Goal: Find specific page/section: Find specific page/section

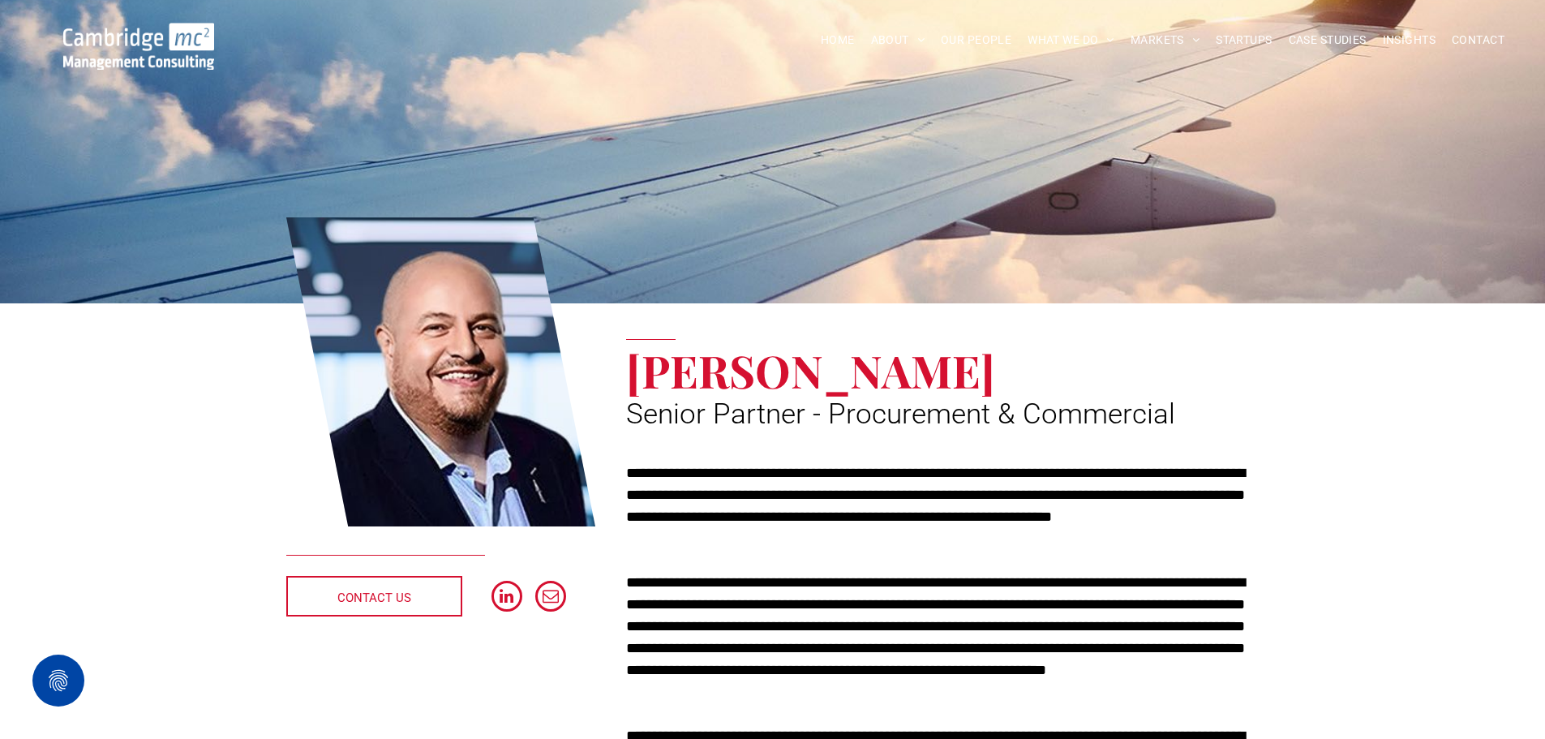
scroll to position [81, 0]
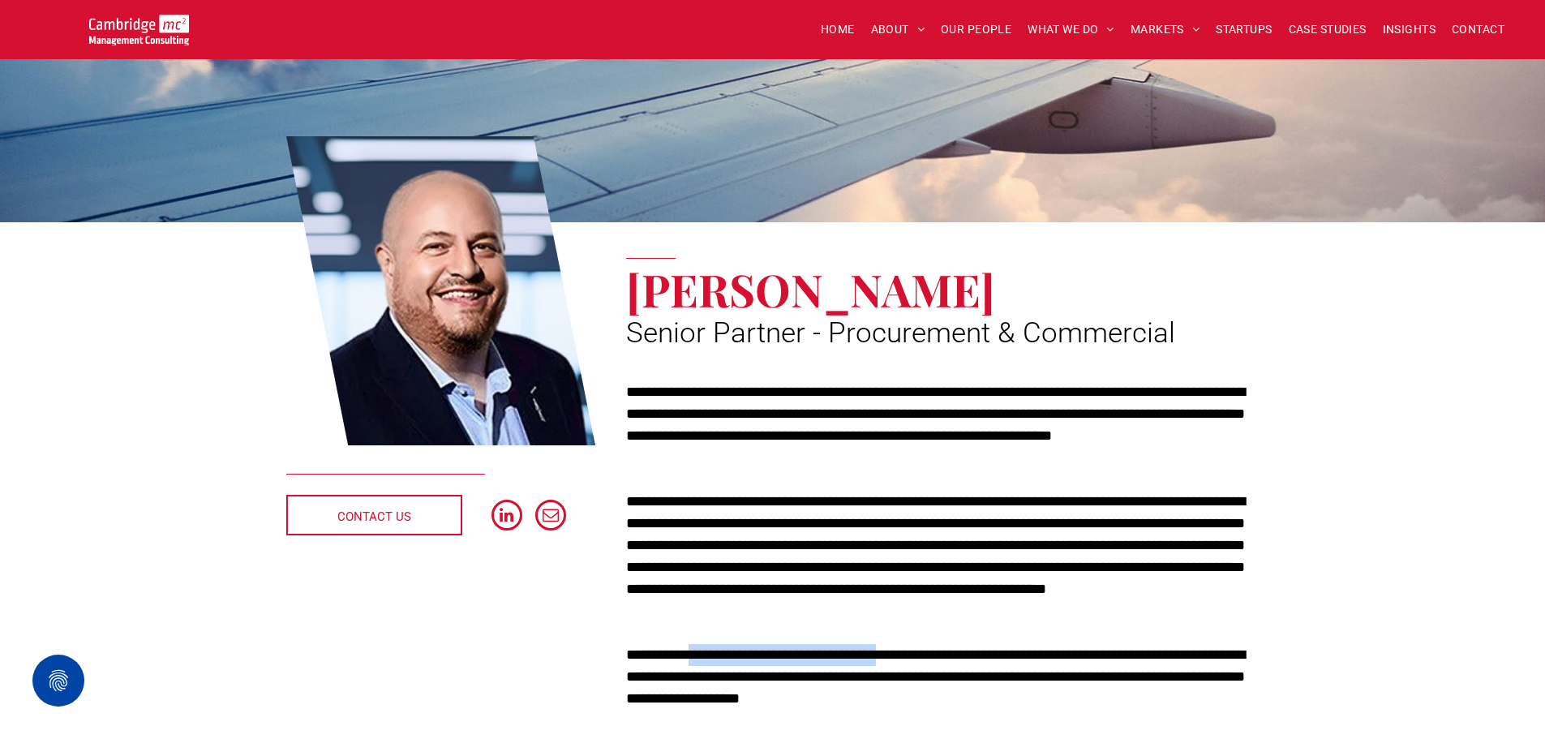
drag, startPoint x: 701, startPoint y: 649, endPoint x: 941, endPoint y: 655, distance: 239.3
click at [941, 655] on p "**********" at bounding box center [942, 677] width 632 height 66
copy p "**********"
